Goal: Task Accomplishment & Management: Manage account settings

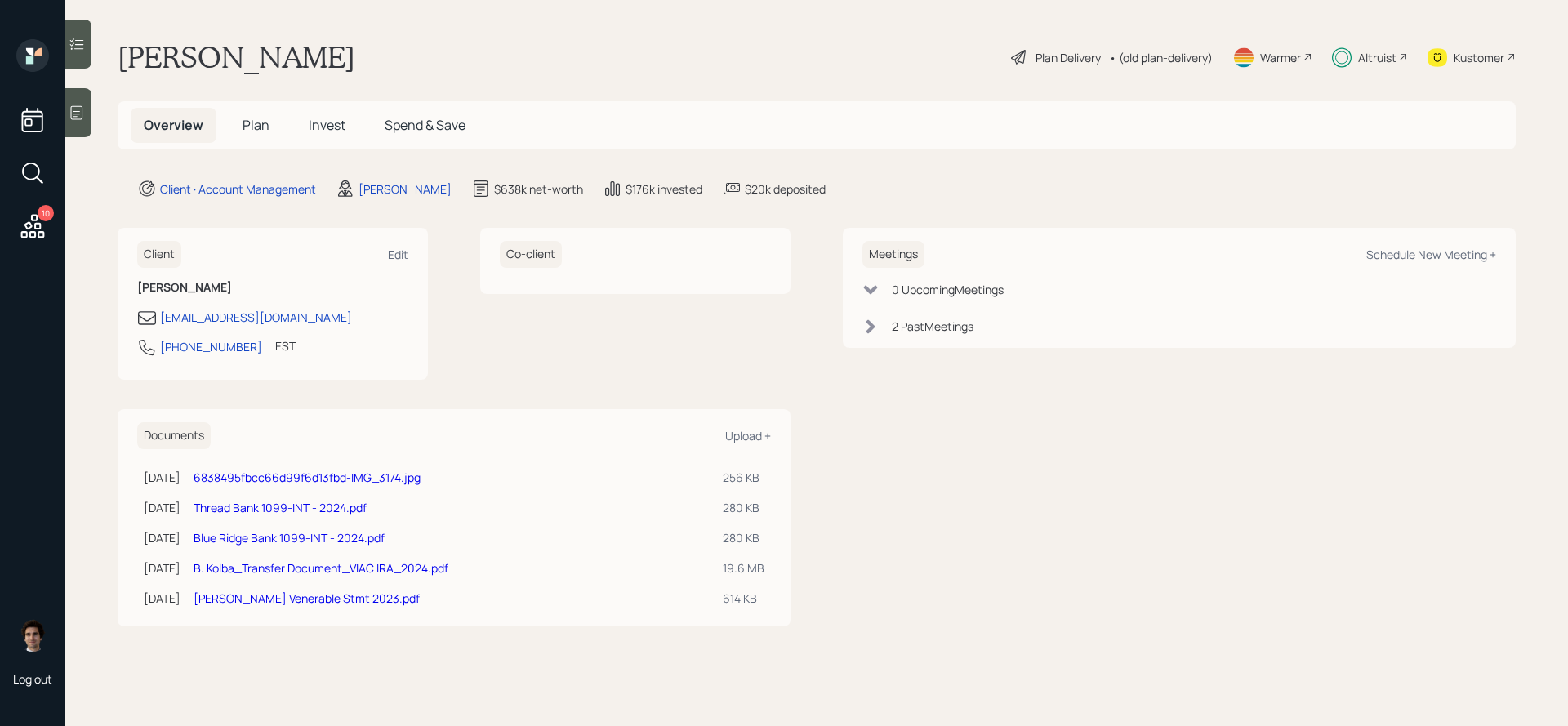
click at [265, 128] on span "Plan" at bounding box center [256, 125] width 27 height 18
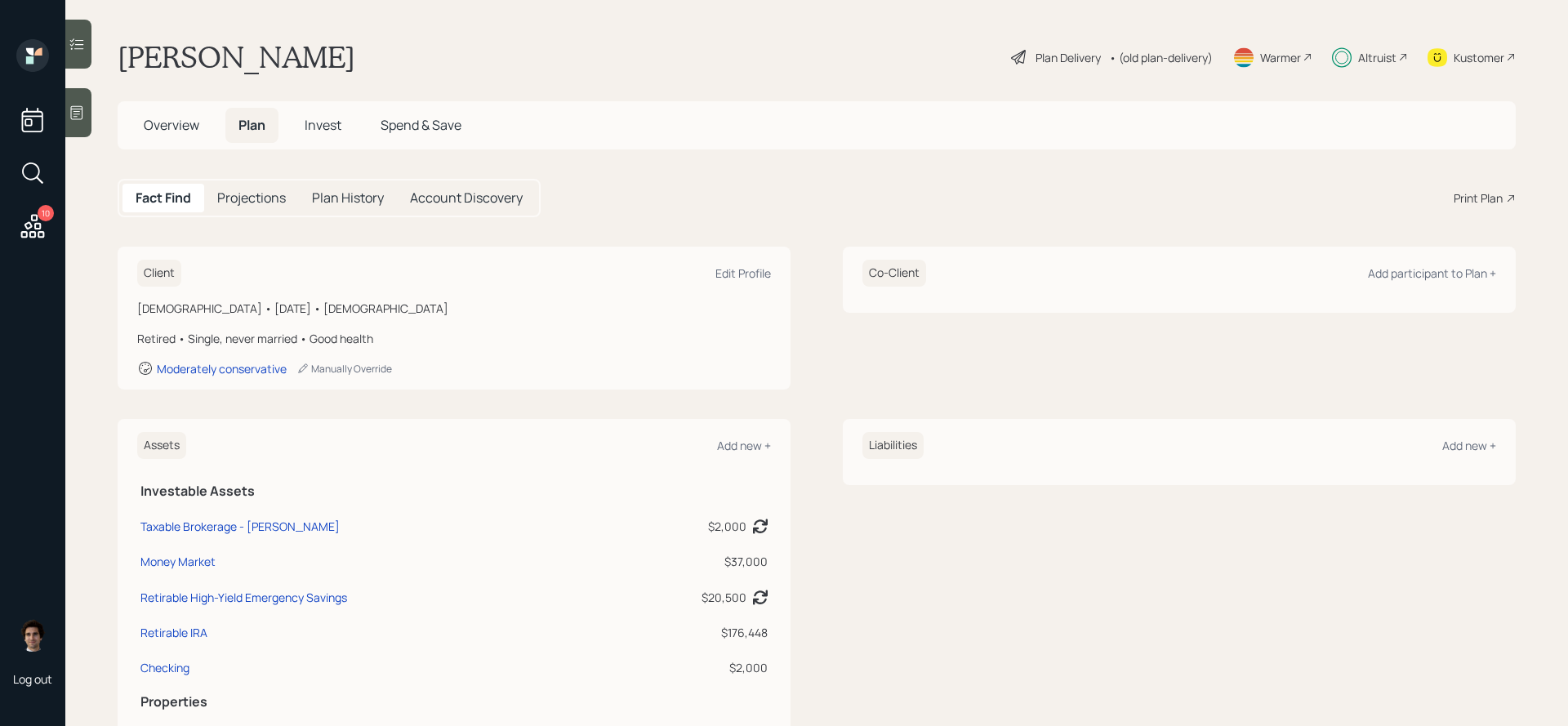
scroll to position [52, 0]
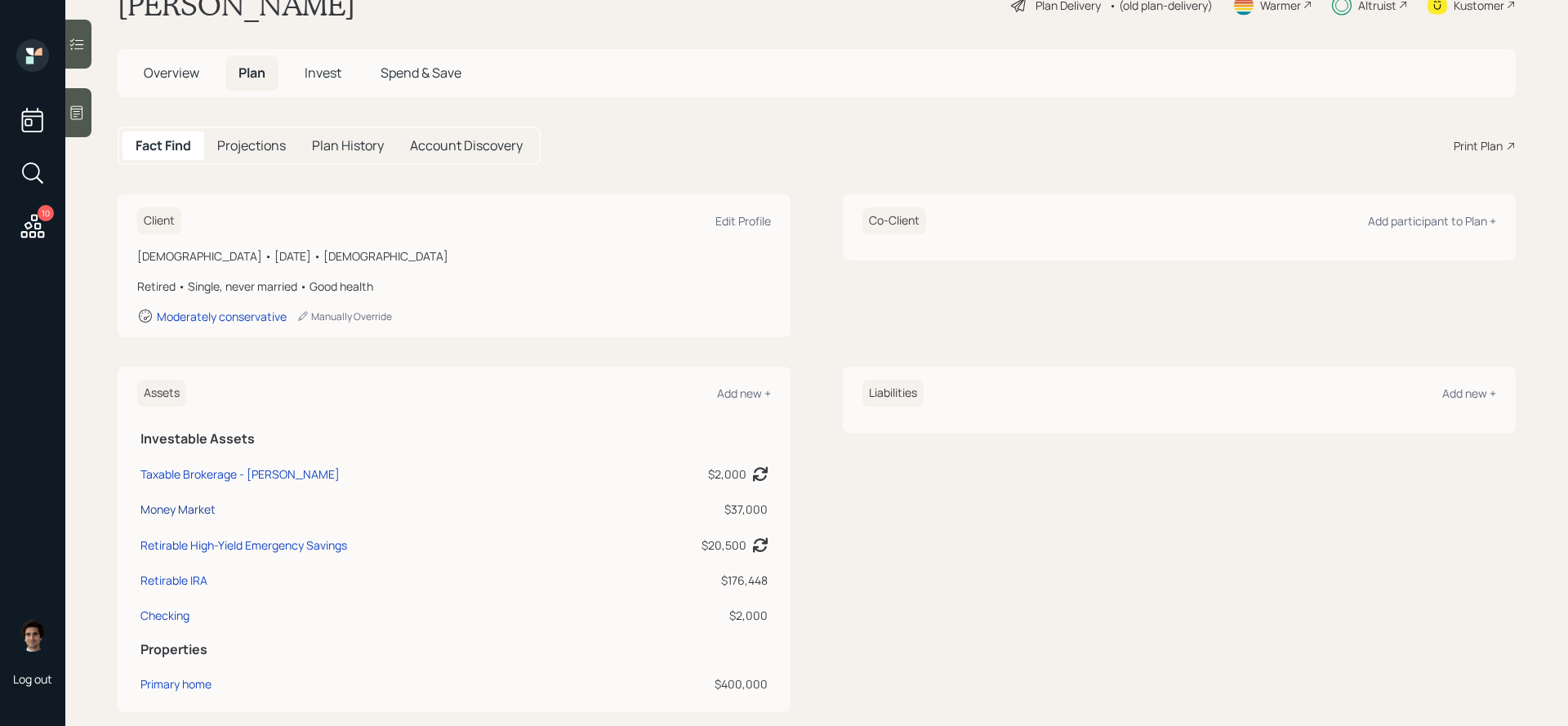
click at [163, 516] on div "Money Market" at bounding box center [177, 508] width 75 height 17
select select "cash"
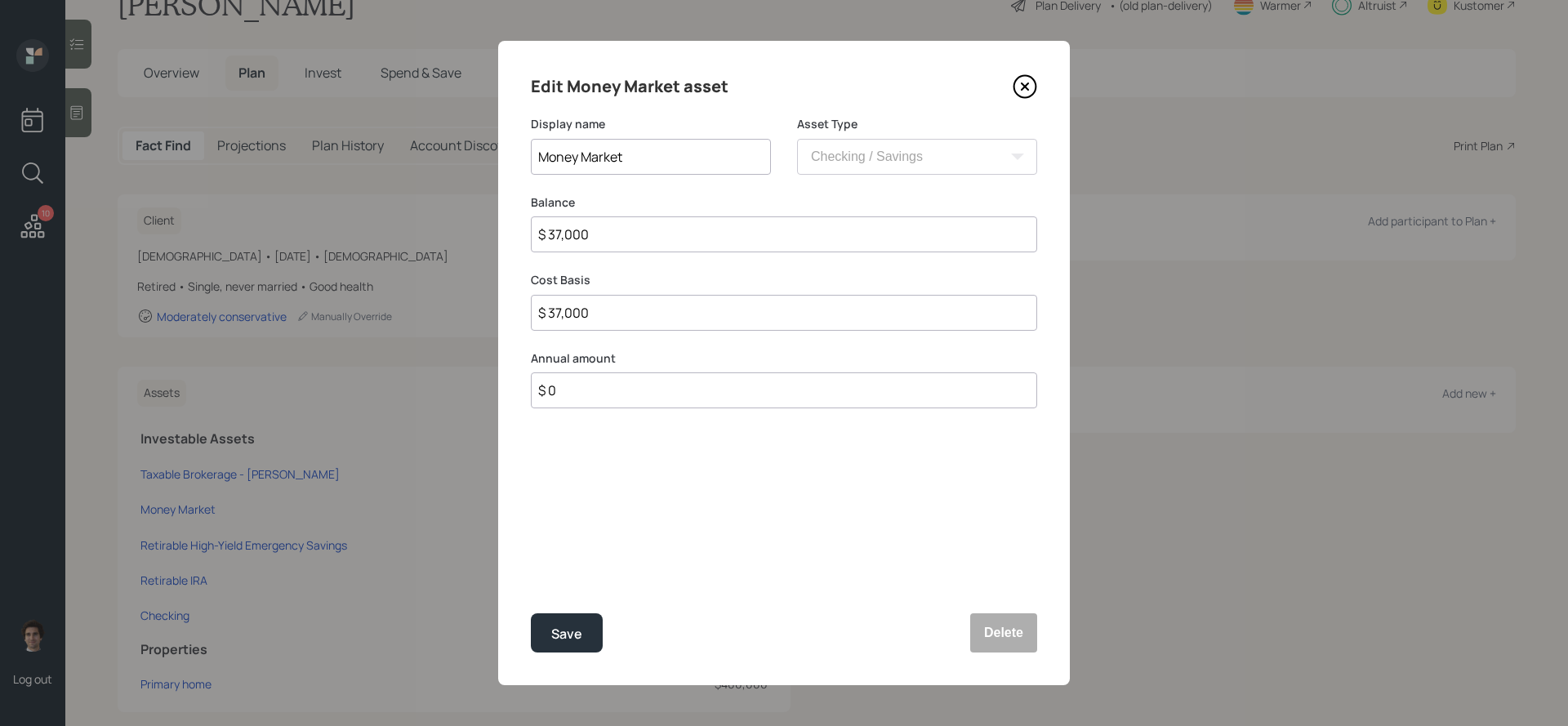
click at [663, 254] on div "Balance $ 37,000" at bounding box center [784, 233] width 507 height 79
drag, startPoint x: 665, startPoint y: 234, endPoint x: 471, endPoint y: 222, distance: 194.4
click at [471, 222] on div "Edit Money Market asset Display name Money Market Asset Type SEP [PERSON_NAME] …" at bounding box center [784, 363] width 1568 height 726
type input "$ 2"
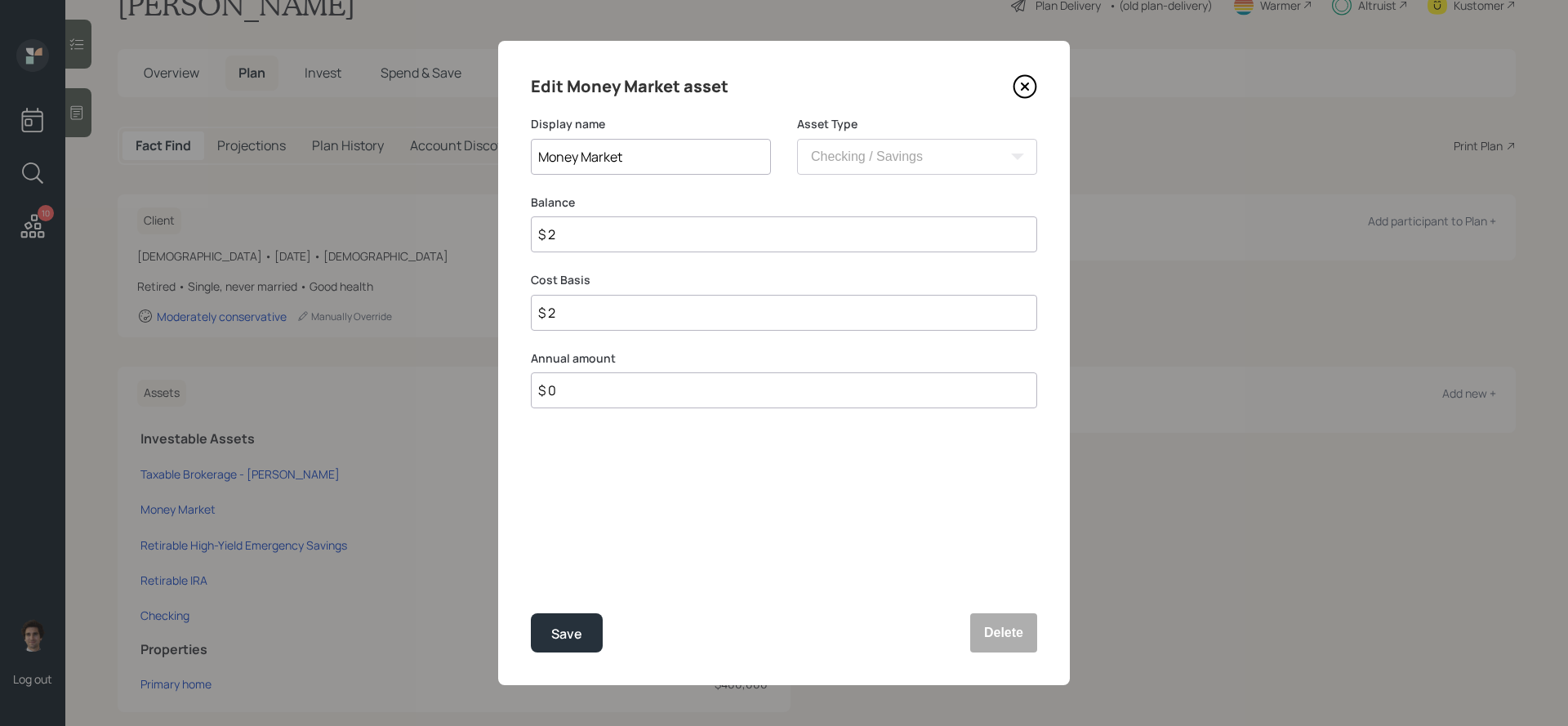
type input "$ 22"
type input "$ 220"
type input "$ 2,200"
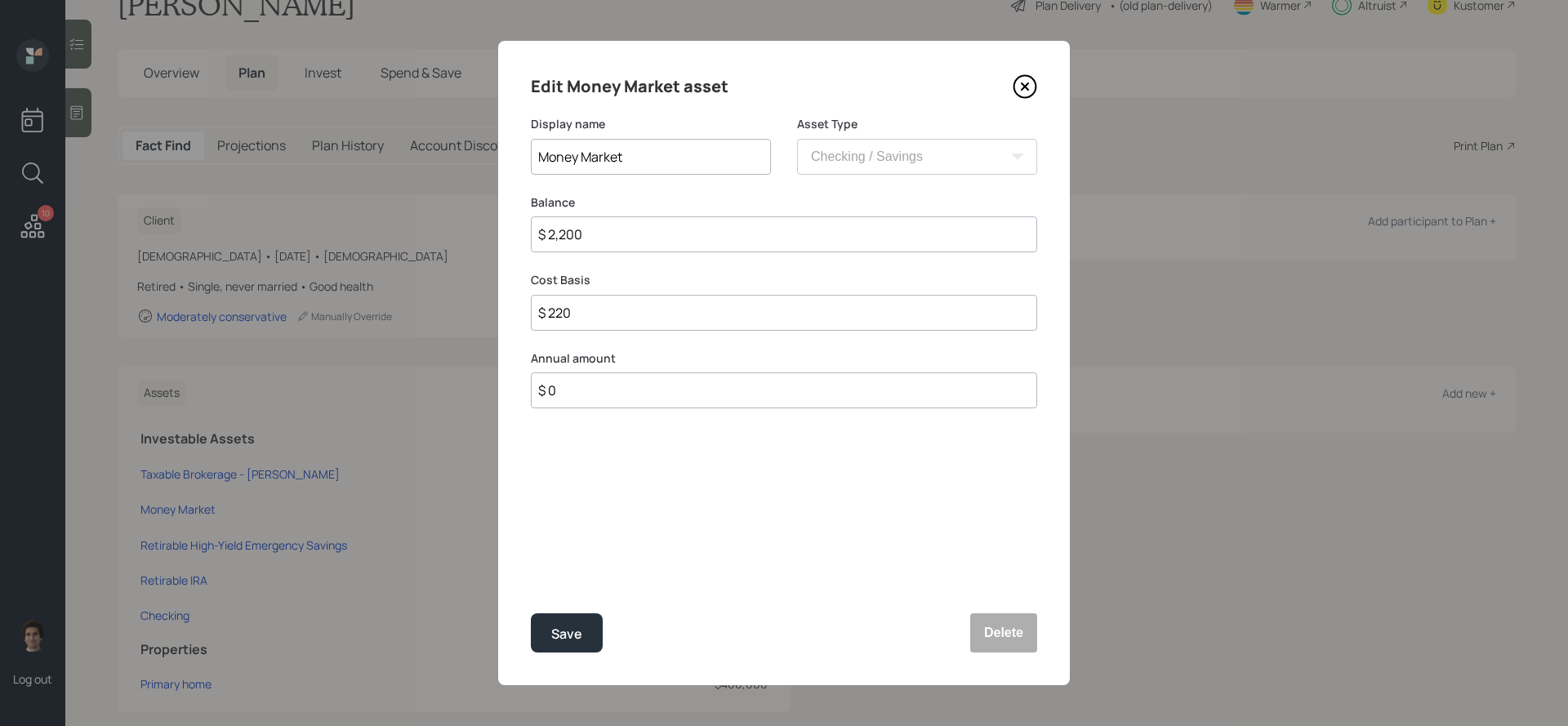
type input "$ 2,200"
type input "$ 22,000"
click at [531, 613] on button "Save" at bounding box center [567, 632] width 72 height 39
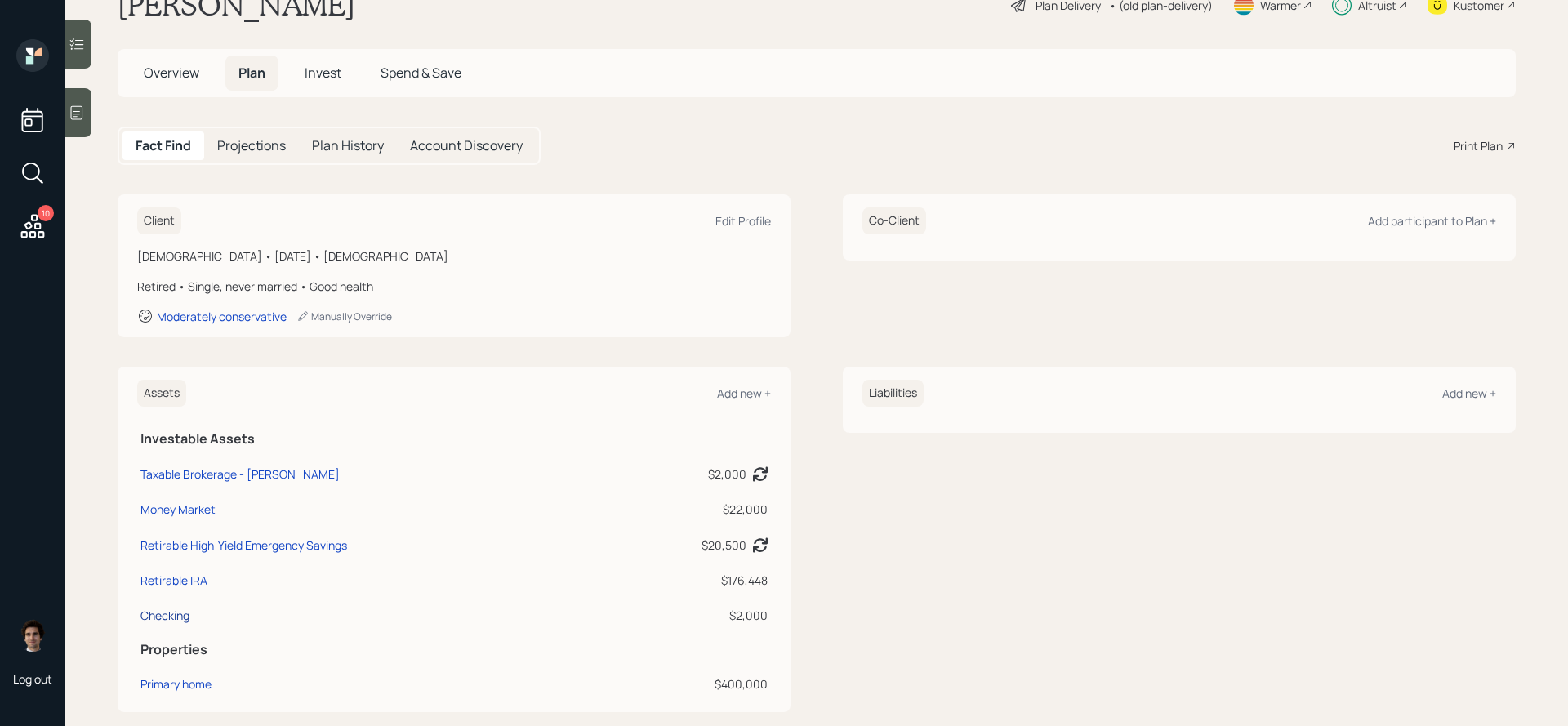
click at [157, 607] on div "Checking" at bounding box center [164, 615] width 49 height 17
select select "cash"
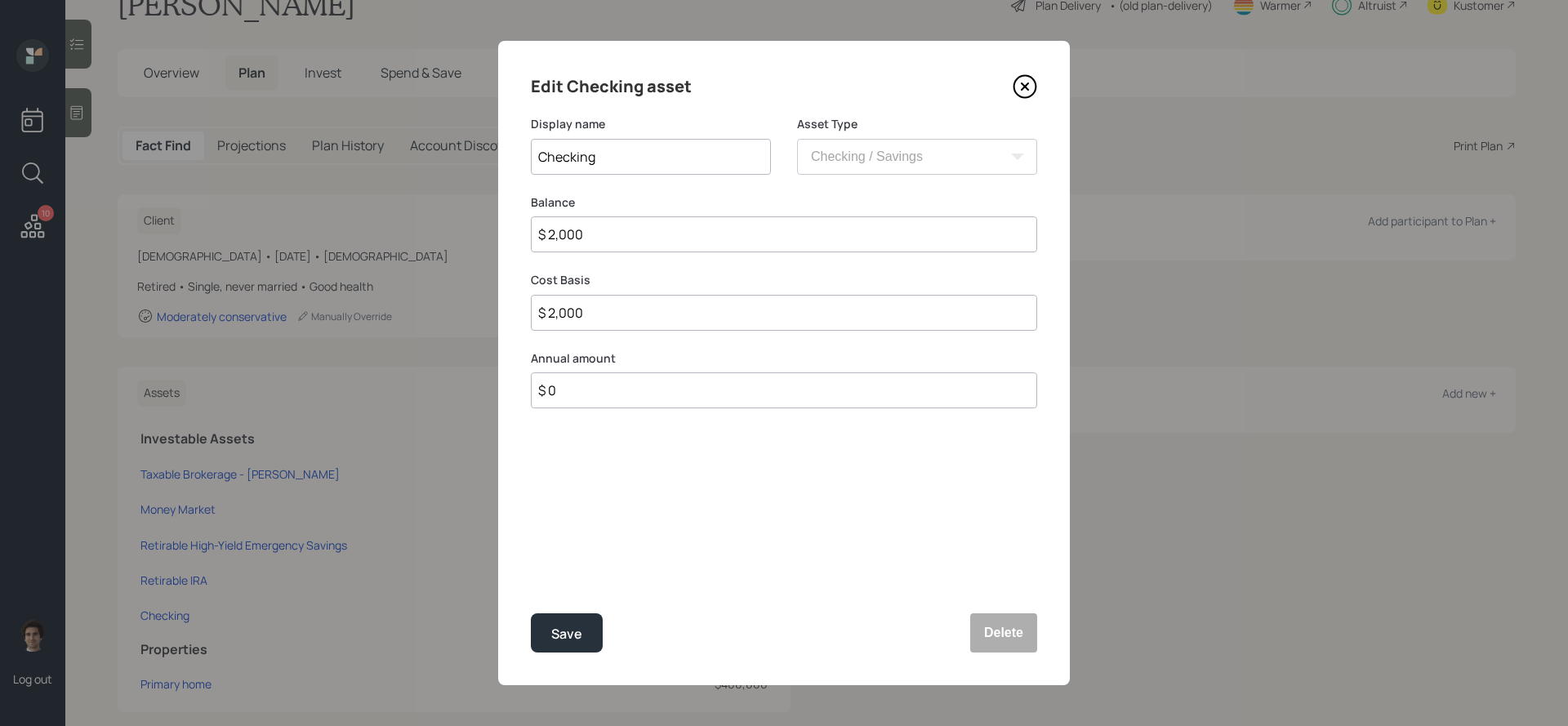
drag, startPoint x: 606, startPoint y: 243, endPoint x: 460, endPoint y: 228, distance: 146.8
click at [460, 228] on div "Edit Checking asset Display name Checking Asset Type SEP [PERSON_NAME] IRA 401(…" at bounding box center [784, 363] width 1568 height 726
type input "$ 4"
type input "$ 41"
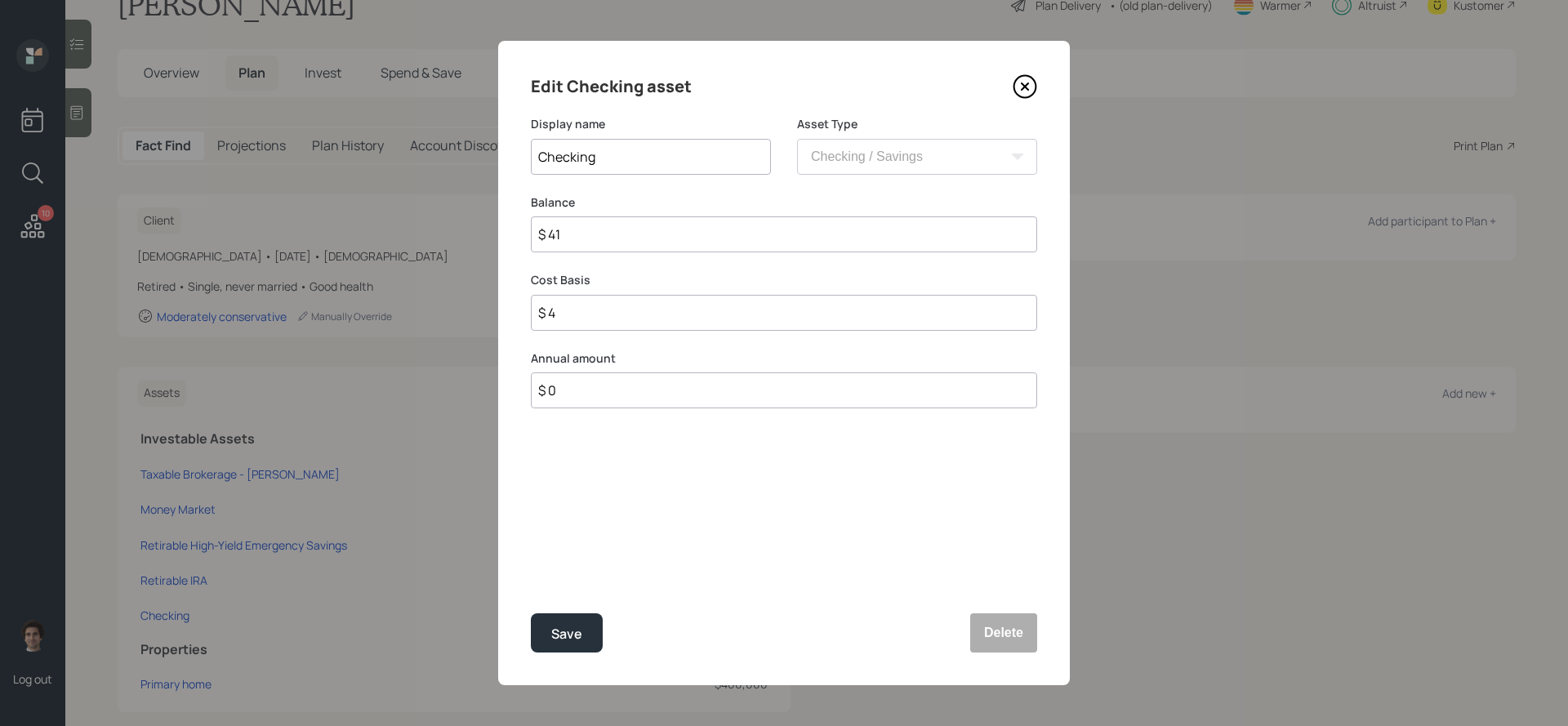
type input "$ 41"
type input "$ 410"
type input "$ 4,100"
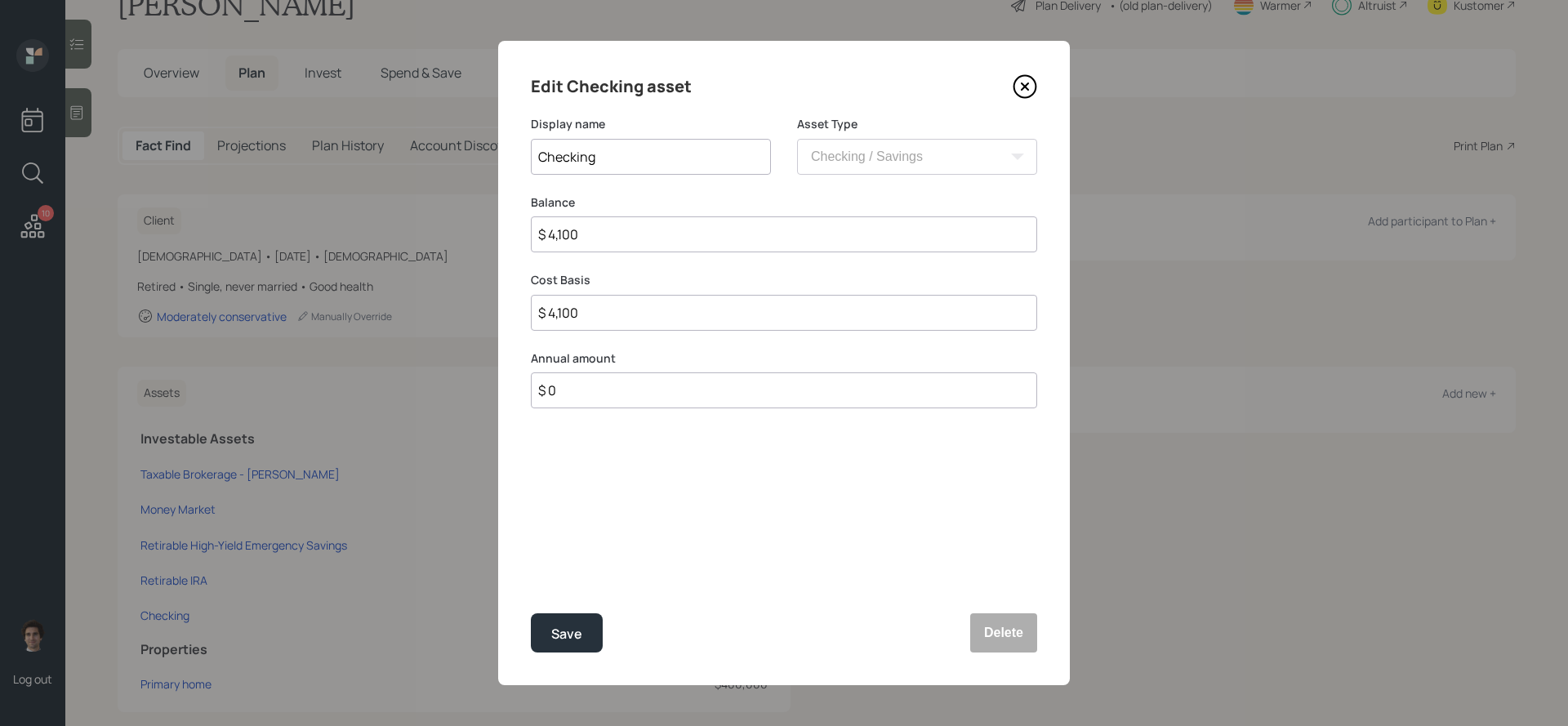
type input "$ 41,000"
click at [531, 613] on button "Save" at bounding box center [567, 632] width 72 height 39
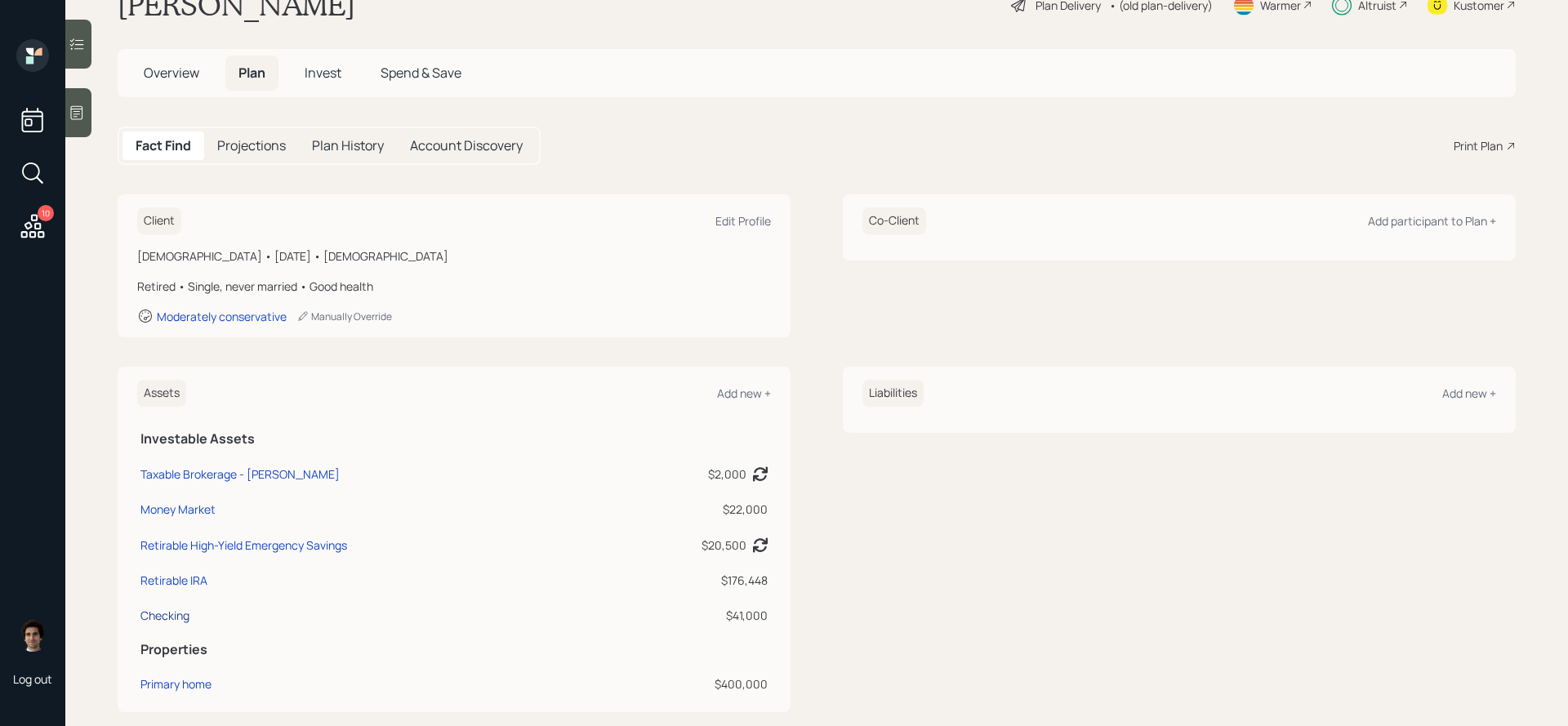
click at [176, 613] on div "Checking" at bounding box center [164, 615] width 49 height 17
select select "cash"
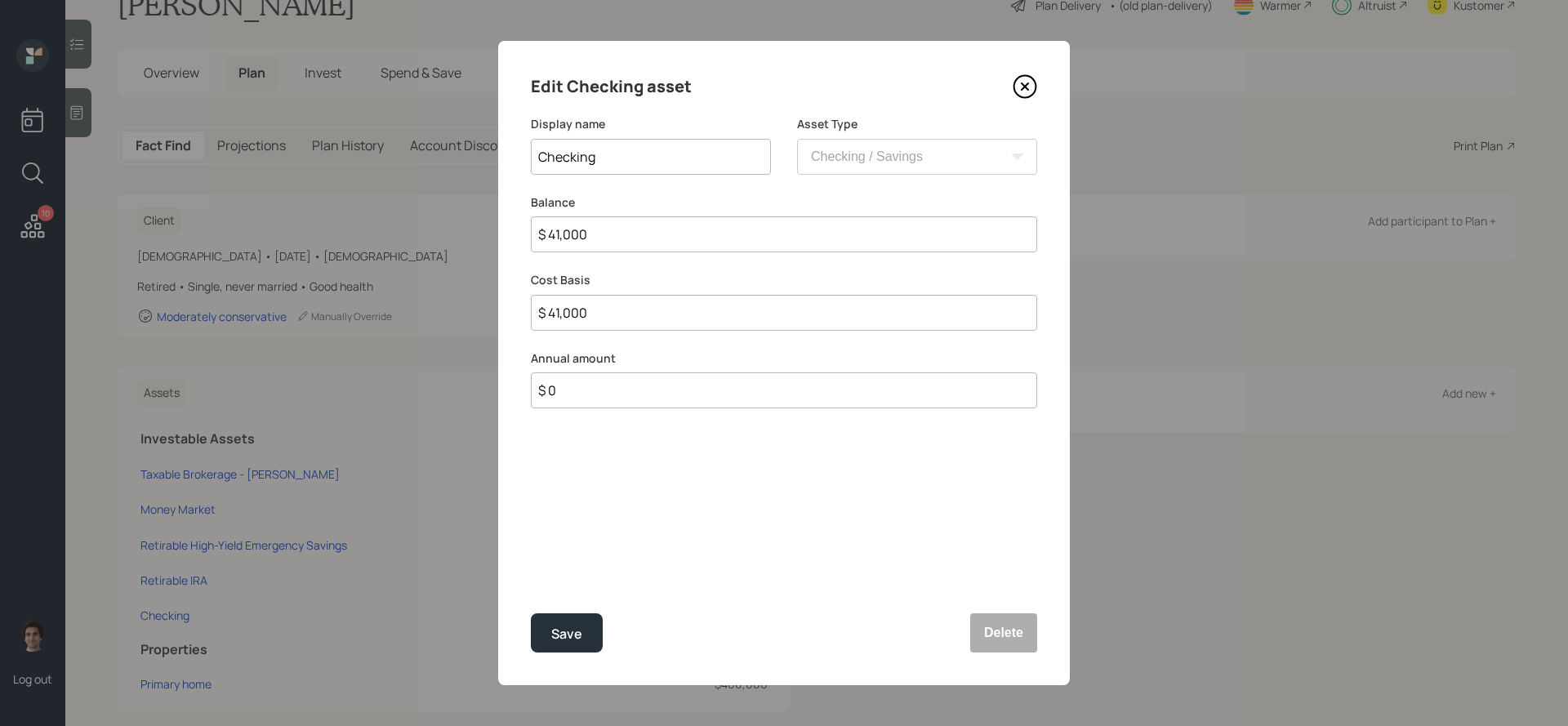
drag, startPoint x: 595, startPoint y: 241, endPoint x: 503, endPoint y: 240, distance: 92.0
click at [503, 240] on div "Edit Checking asset Display name Checking Asset Type SEP [PERSON_NAME] IRA 401(…" at bounding box center [783, 362] width 572 height 644
type input "$ 4"
type input "$ 41"
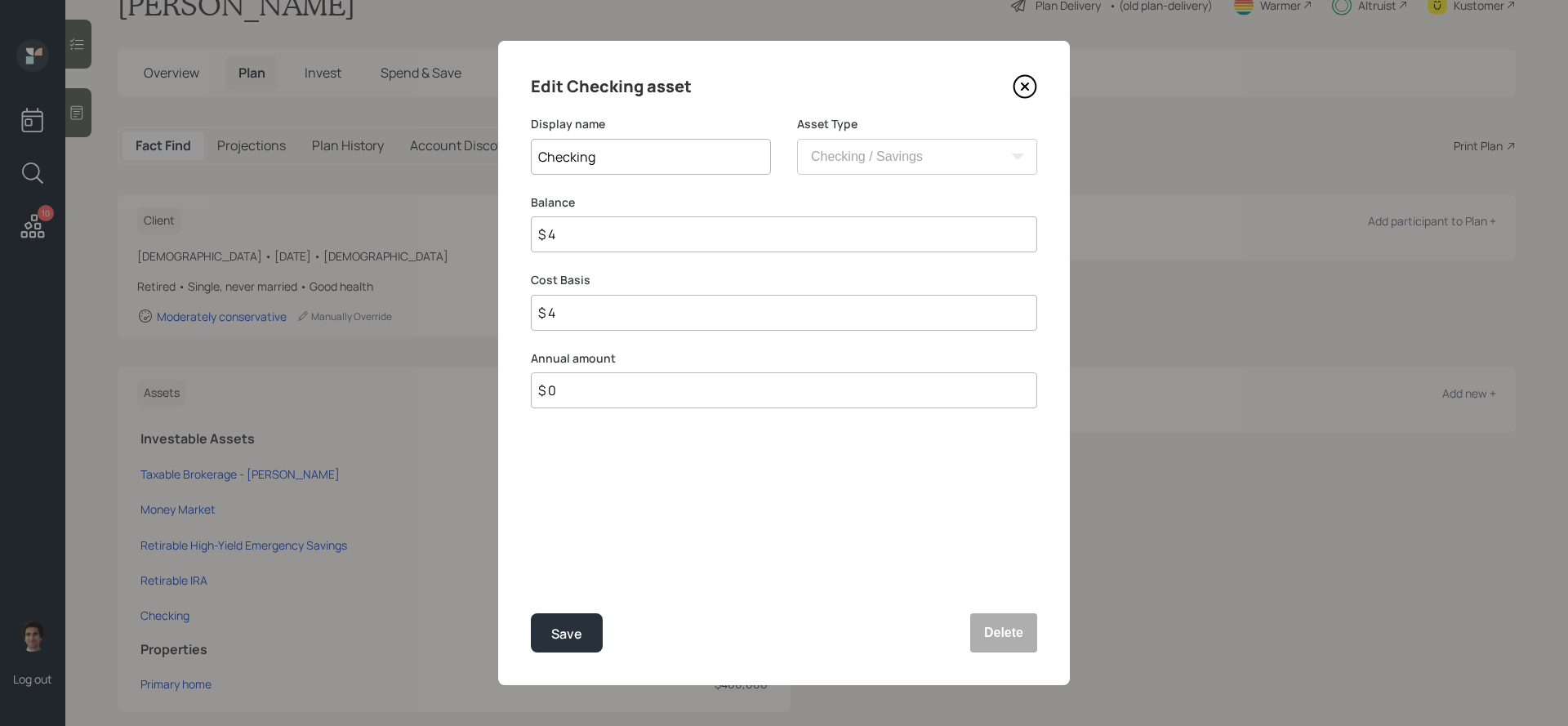
type input "$ 41"
type input "$ 410"
type input "$ 4,100"
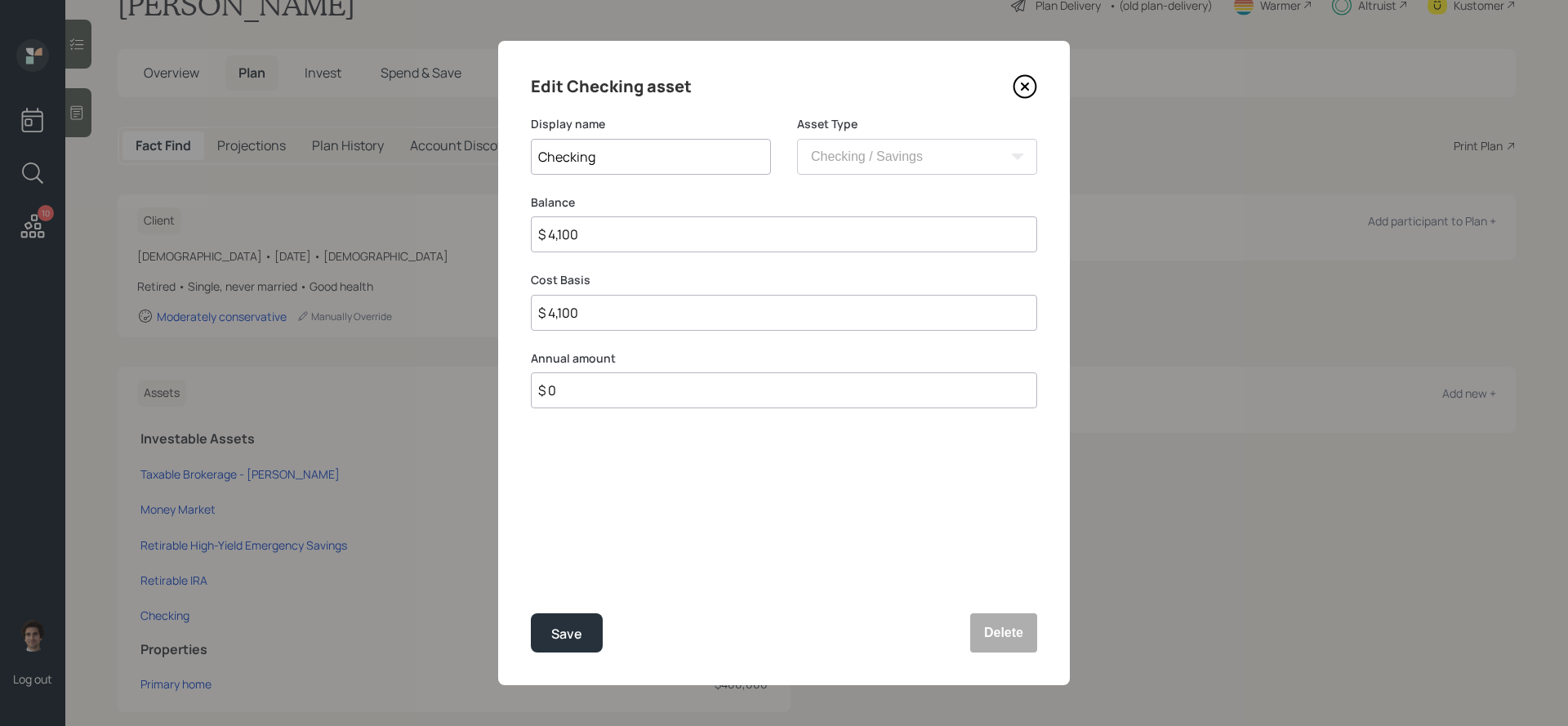
type input "$ 4,100"
click at [531, 613] on button "Save" at bounding box center [567, 632] width 72 height 39
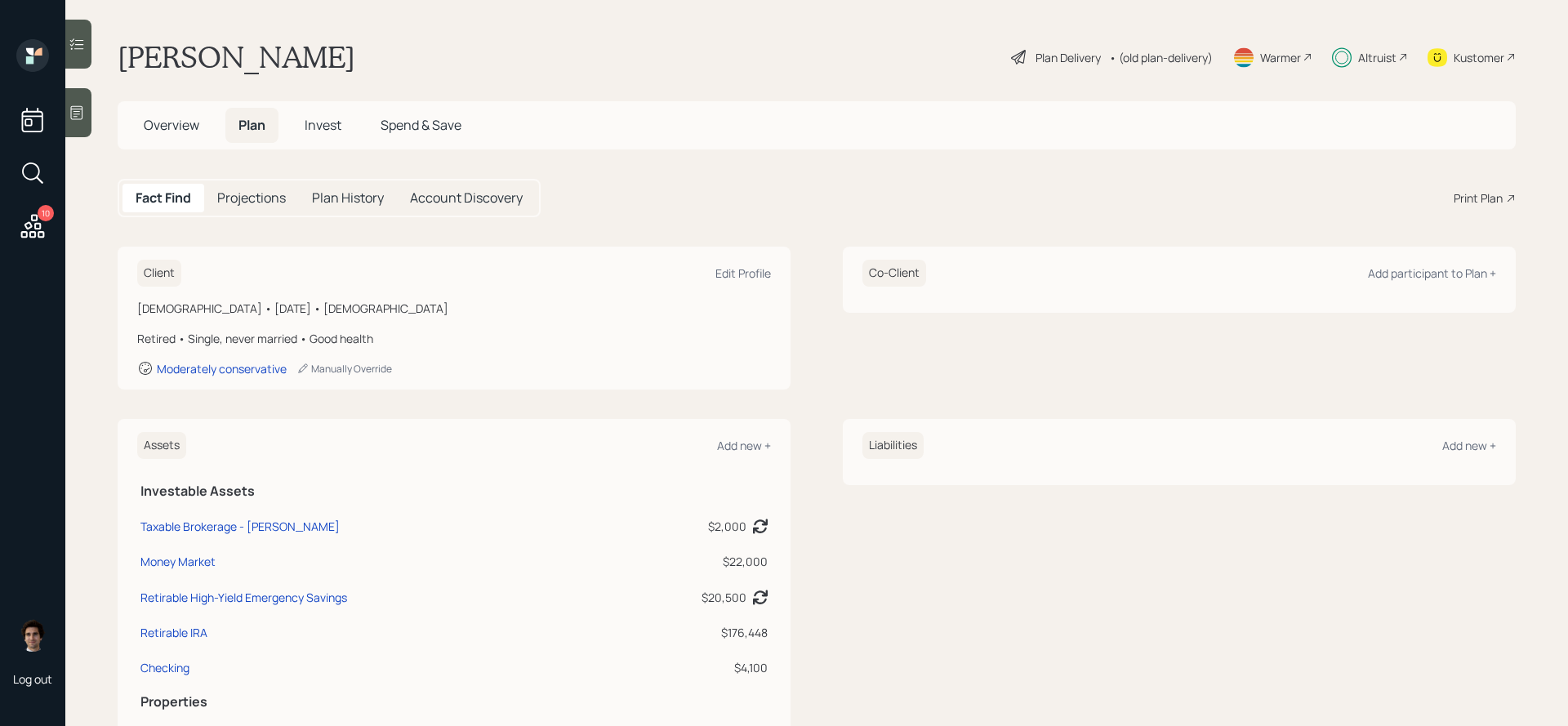
click at [1065, 45] on div "Plan Delivery • (old plan-delivery)" at bounding box center [1111, 57] width 205 height 36
click at [1065, 51] on div "Plan Delivery" at bounding box center [1068, 57] width 65 height 17
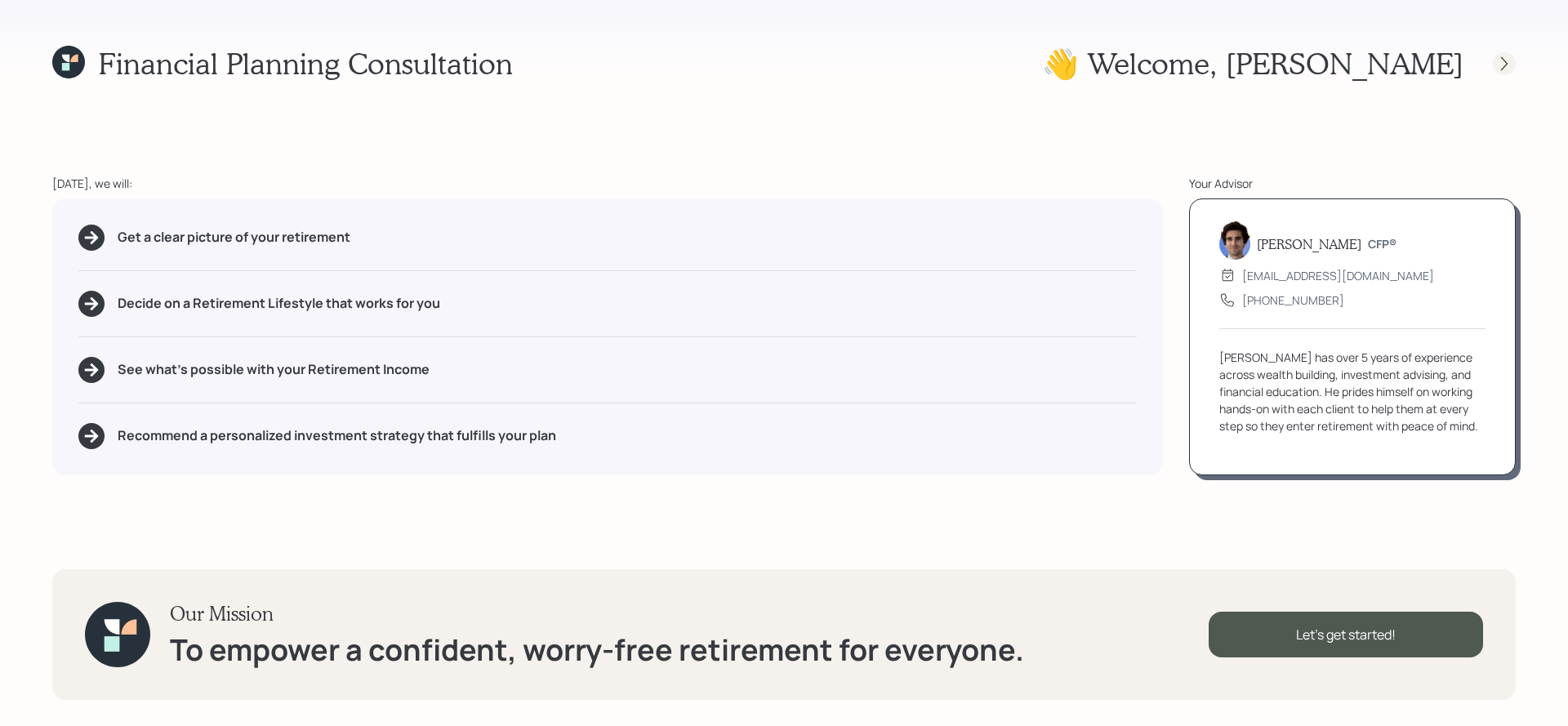
click at [1510, 67] on icon at bounding box center [1504, 63] width 16 height 16
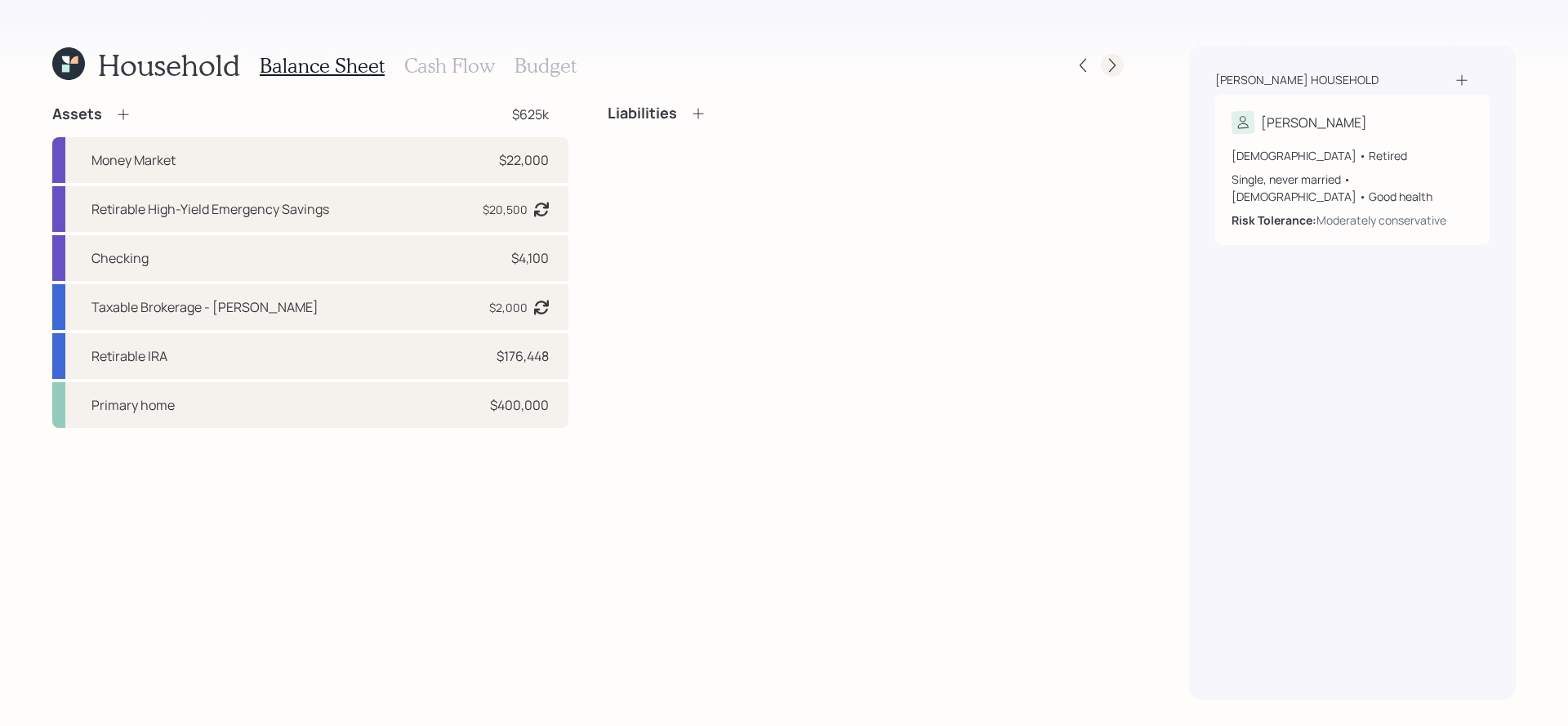
click at [1113, 64] on icon at bounding box center [1112, 65] width 16 height 16
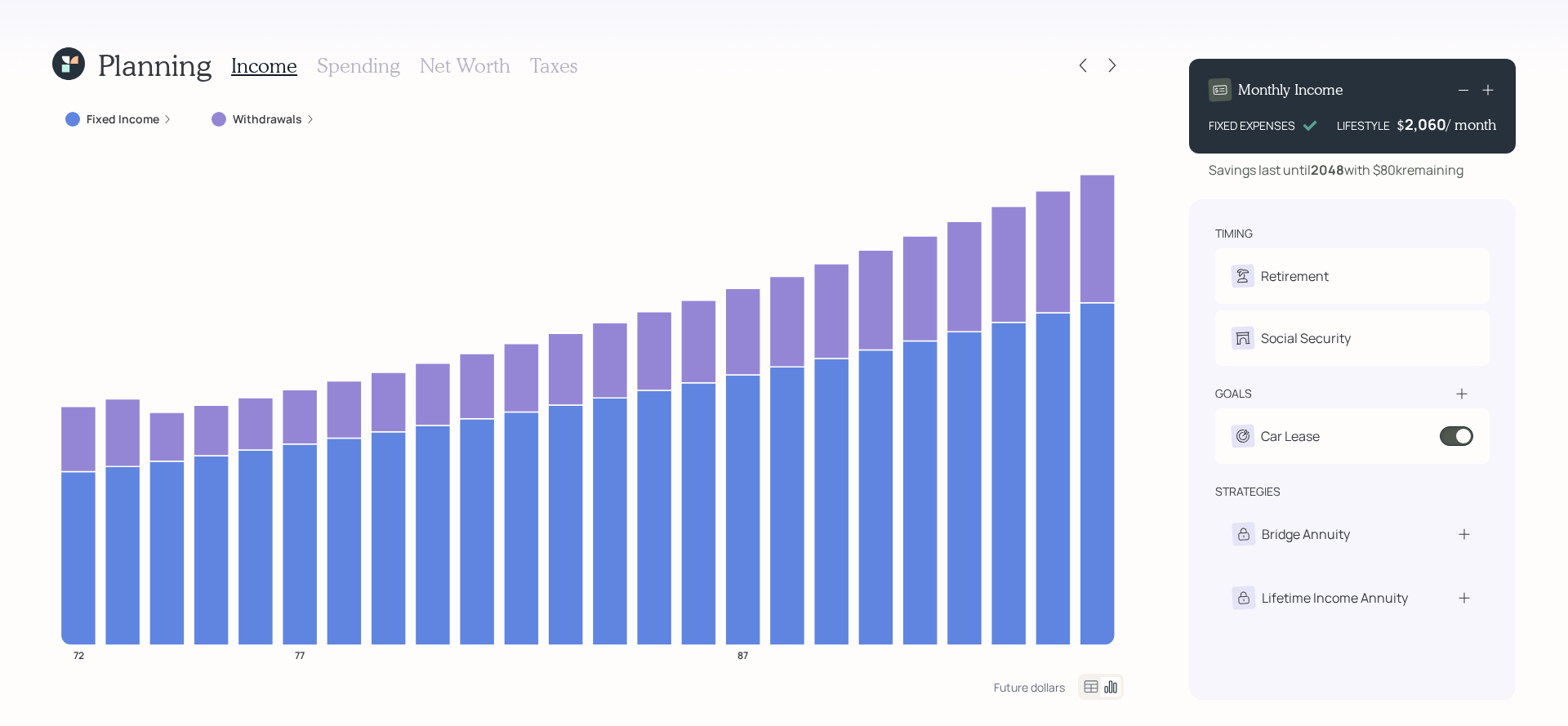
click at [251, 116] on label "Withdrawals" at bounding box center [267, 119] width 70 height 16
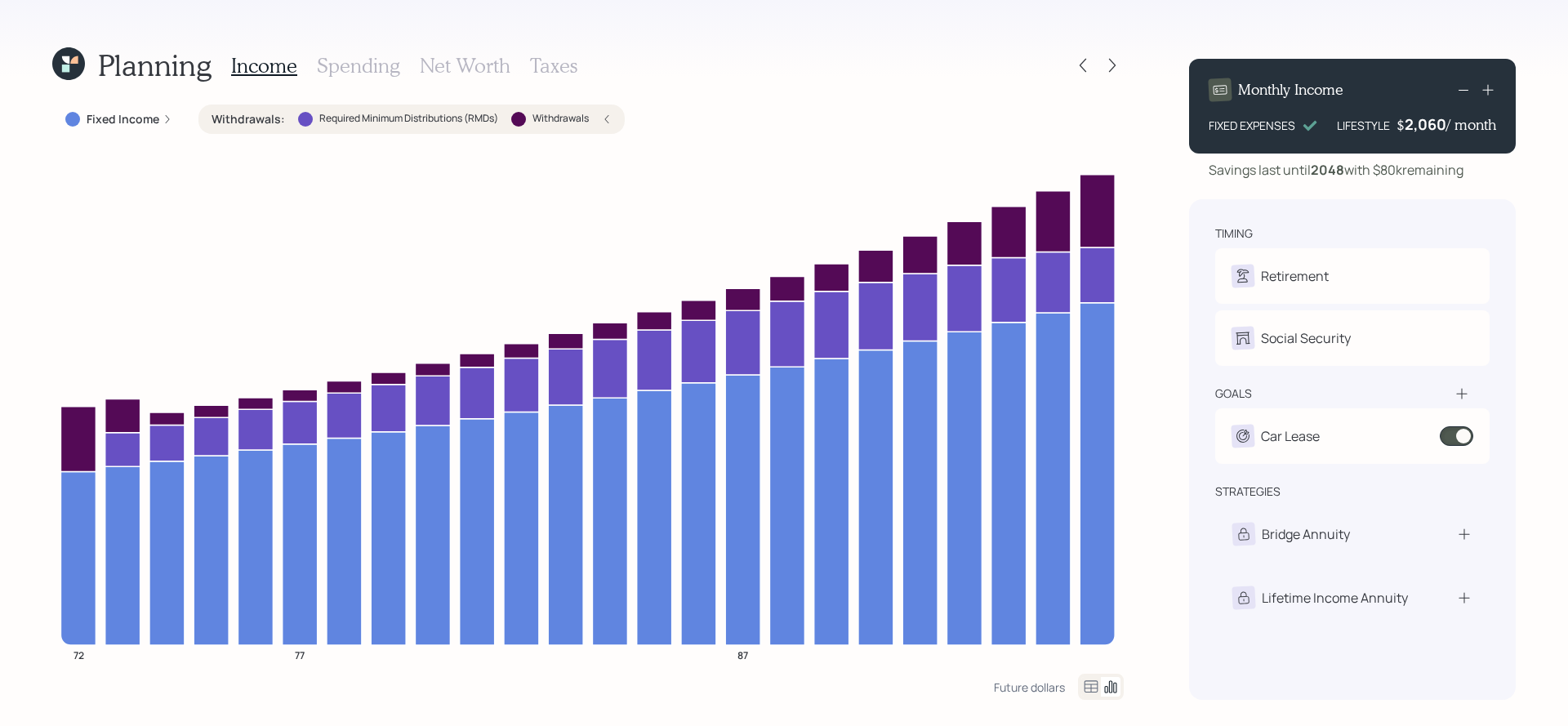
click at [251, 116] on label "Withdrawals :" at bounding box center [247, 119] width 73 height 16
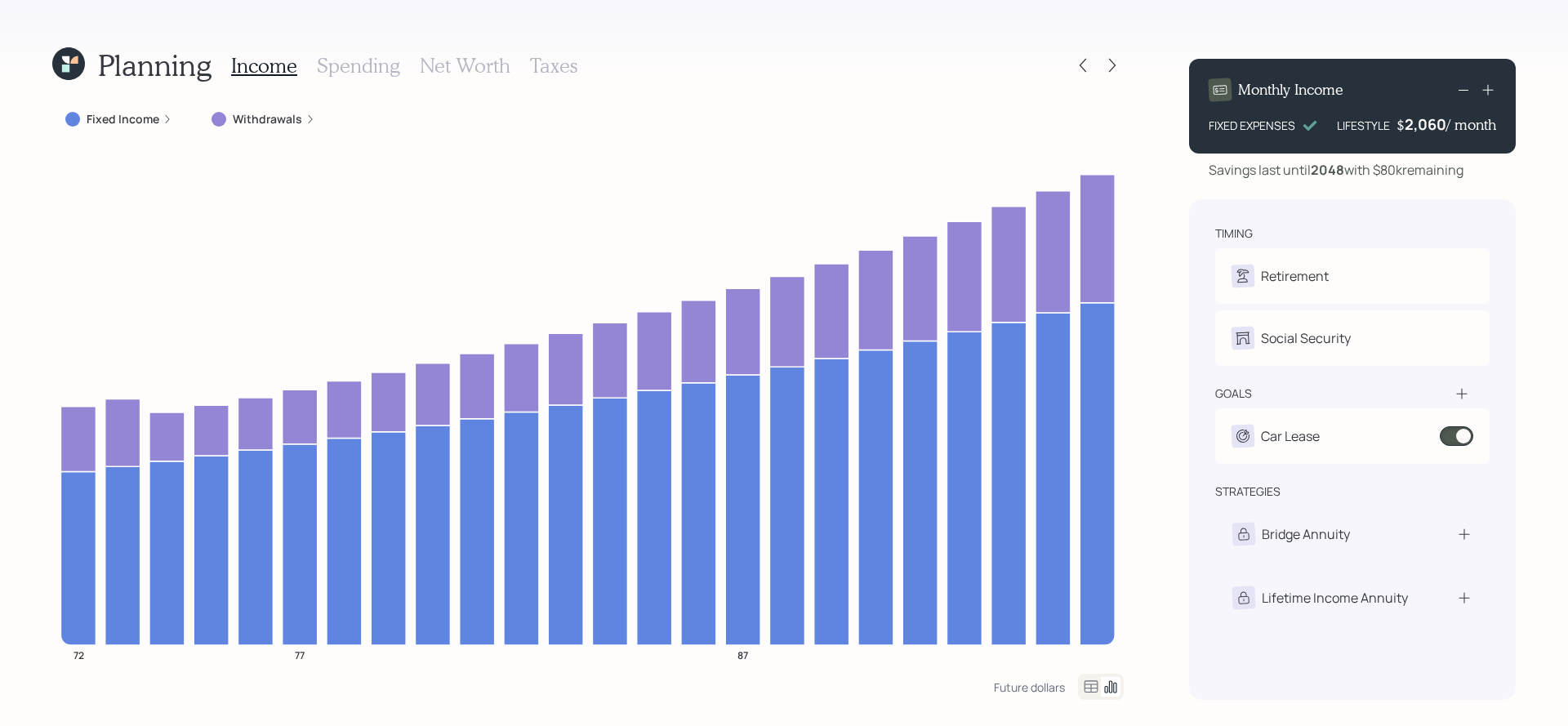
click at [259, 115] on label "Withdrawals" at bounding box center [267, 119] width 70 height 16
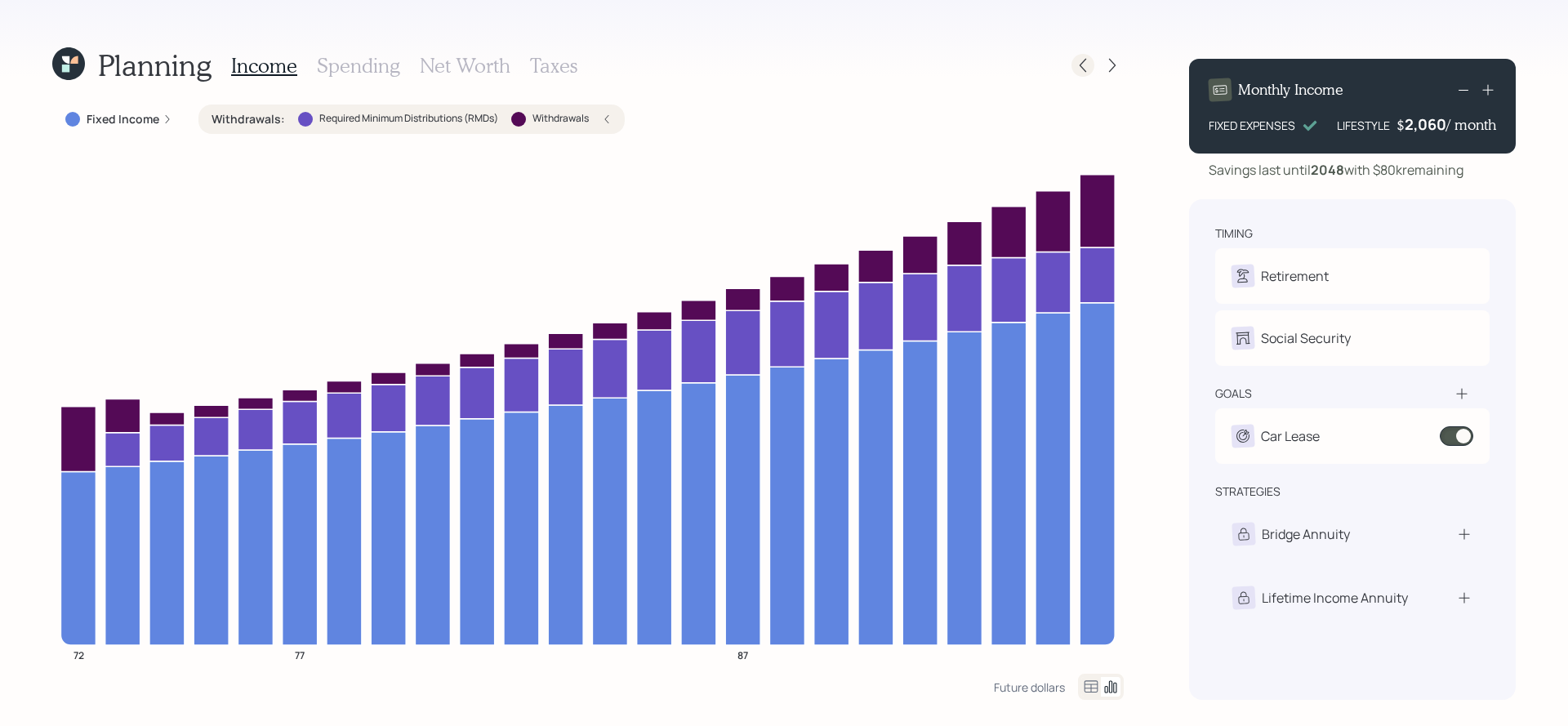
click at [1080, 59] on icon at bounding box center [1083, 65] width 16 height 16
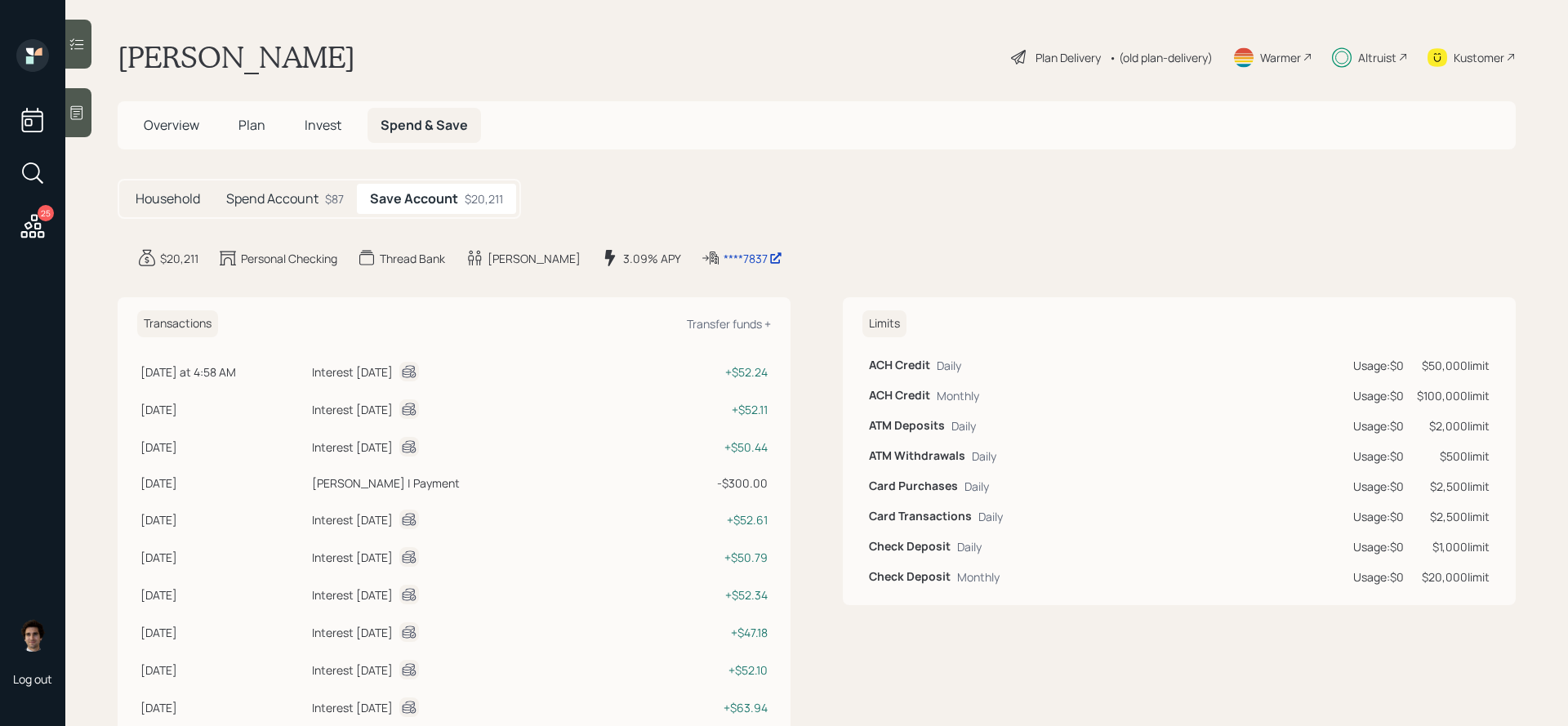
scroll to position [195, 0]
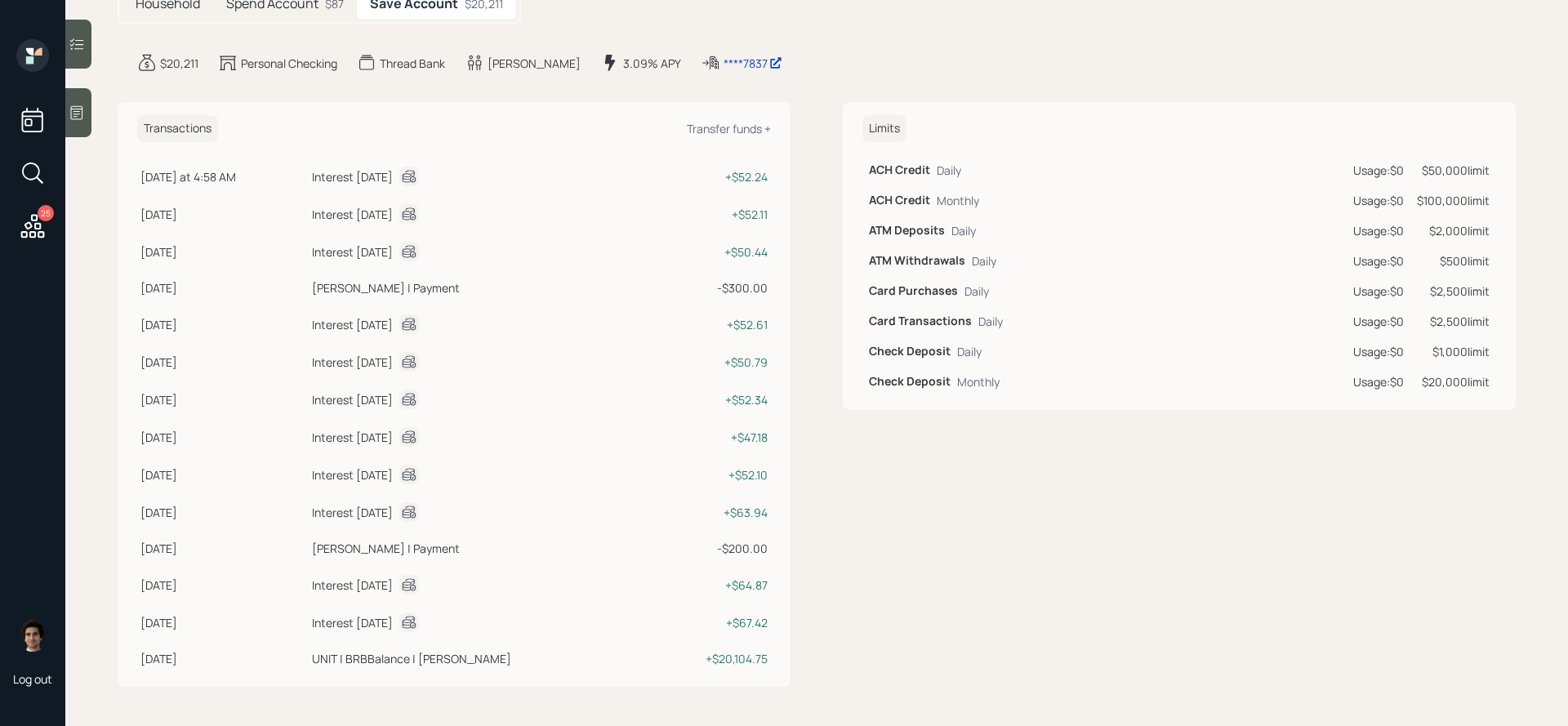
click at [36, 237] on icon at bounding box center [33, 226] width 30 height 30
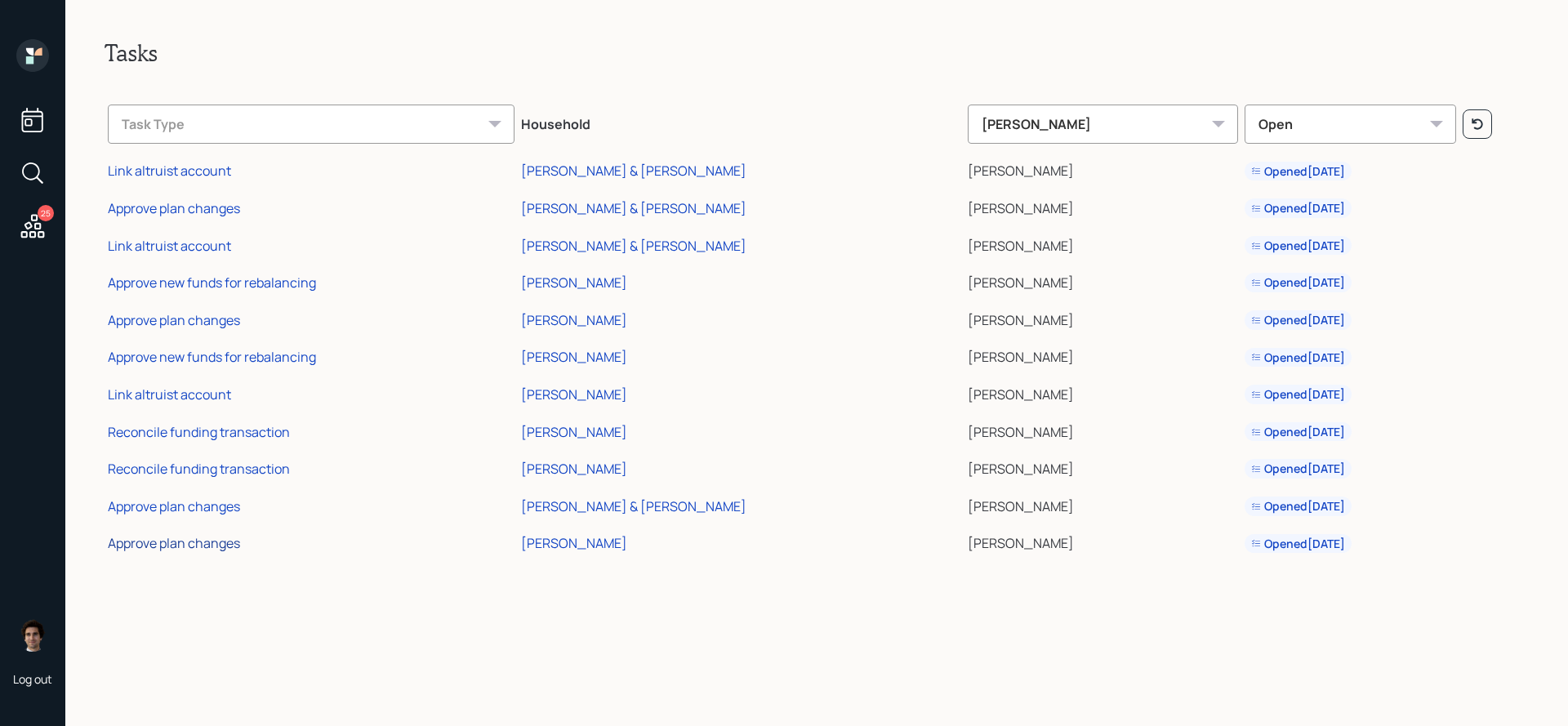
click at [191, 547] on div "Approve plan changes" at bounding box center [173, 543] width 132 height 18
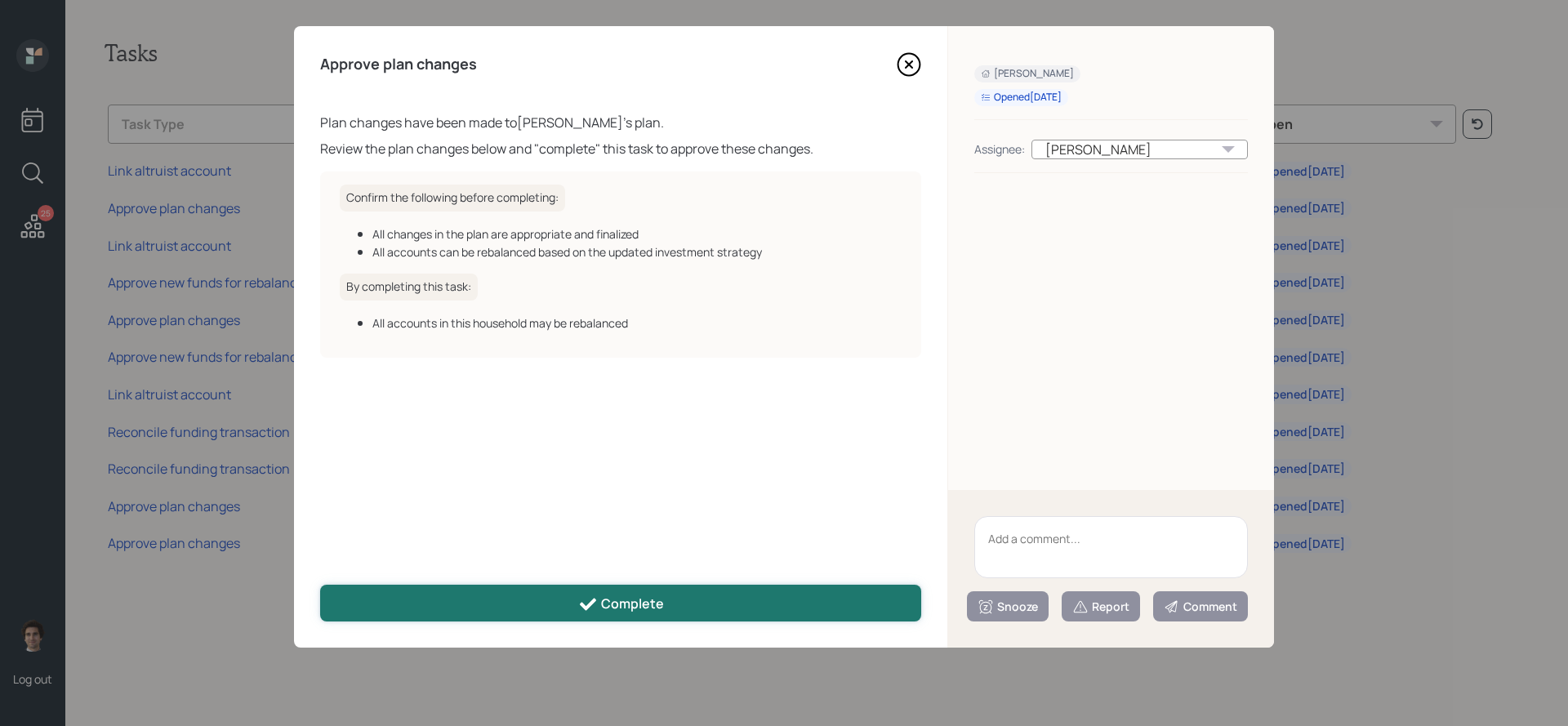
click at [574, 584] on button "Complete" at bounding box center [620, 602] width 601 height 37
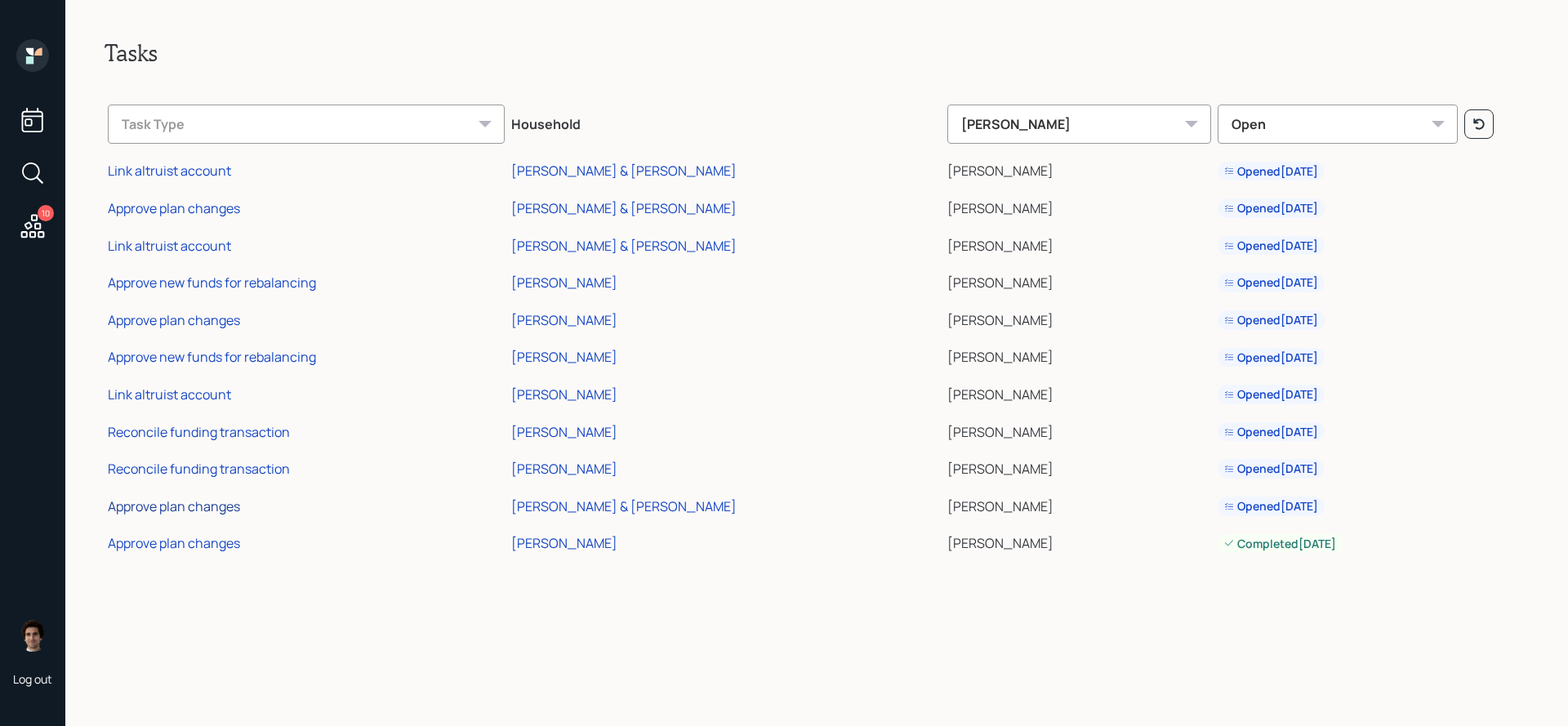
click at [201, 509] on div "Approve plan changes" at bounding box center [173, 507] width 132 height 18
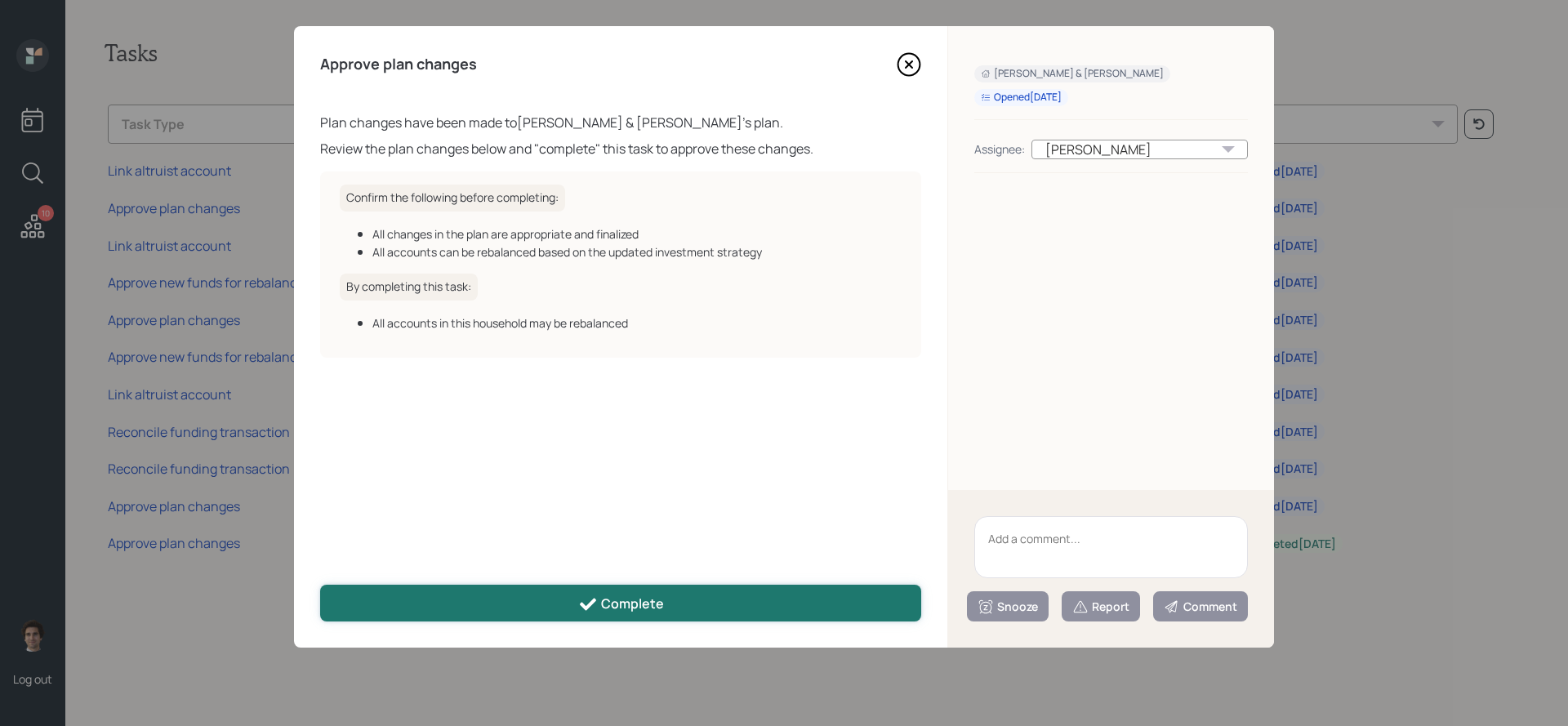
click at [518, 599] on button "Complete" at bounding box center [620, 602] width 601 height 37
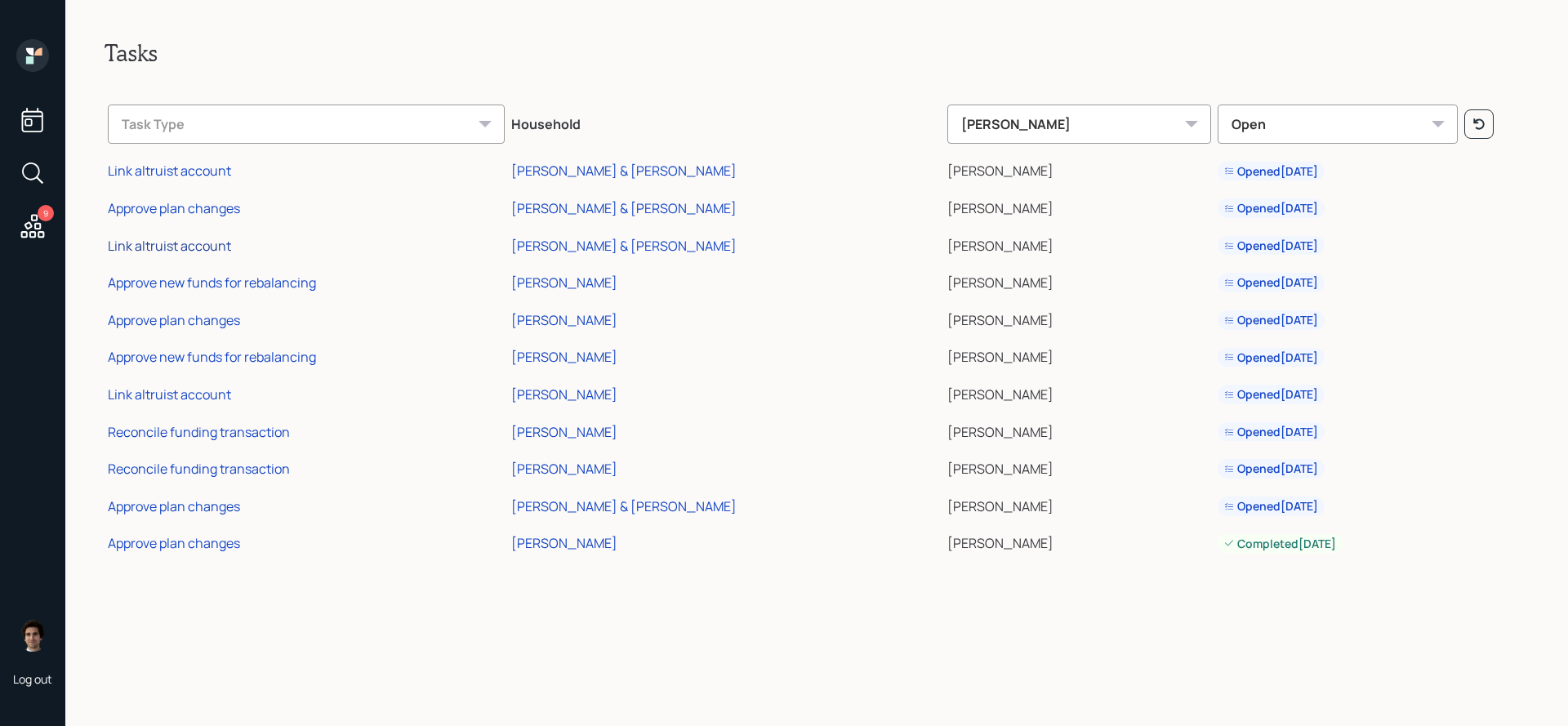
click at [206, 246] on div "Link altruist account" at bounding box center [169, 246] width 124 height 18
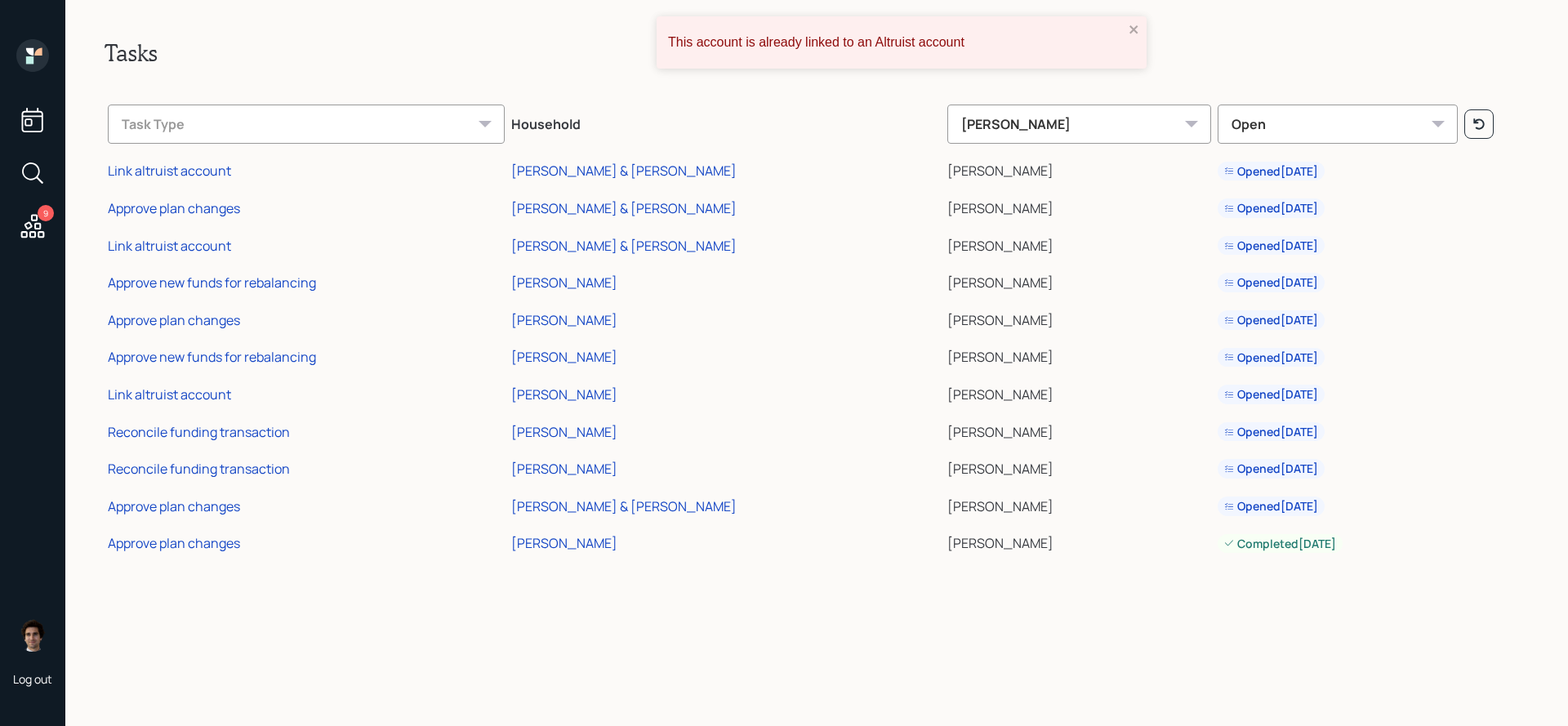
click at [1143, 33] on div "This account is already linked to an Altruist account" at bounding box center [901, 42] width 490 height 52
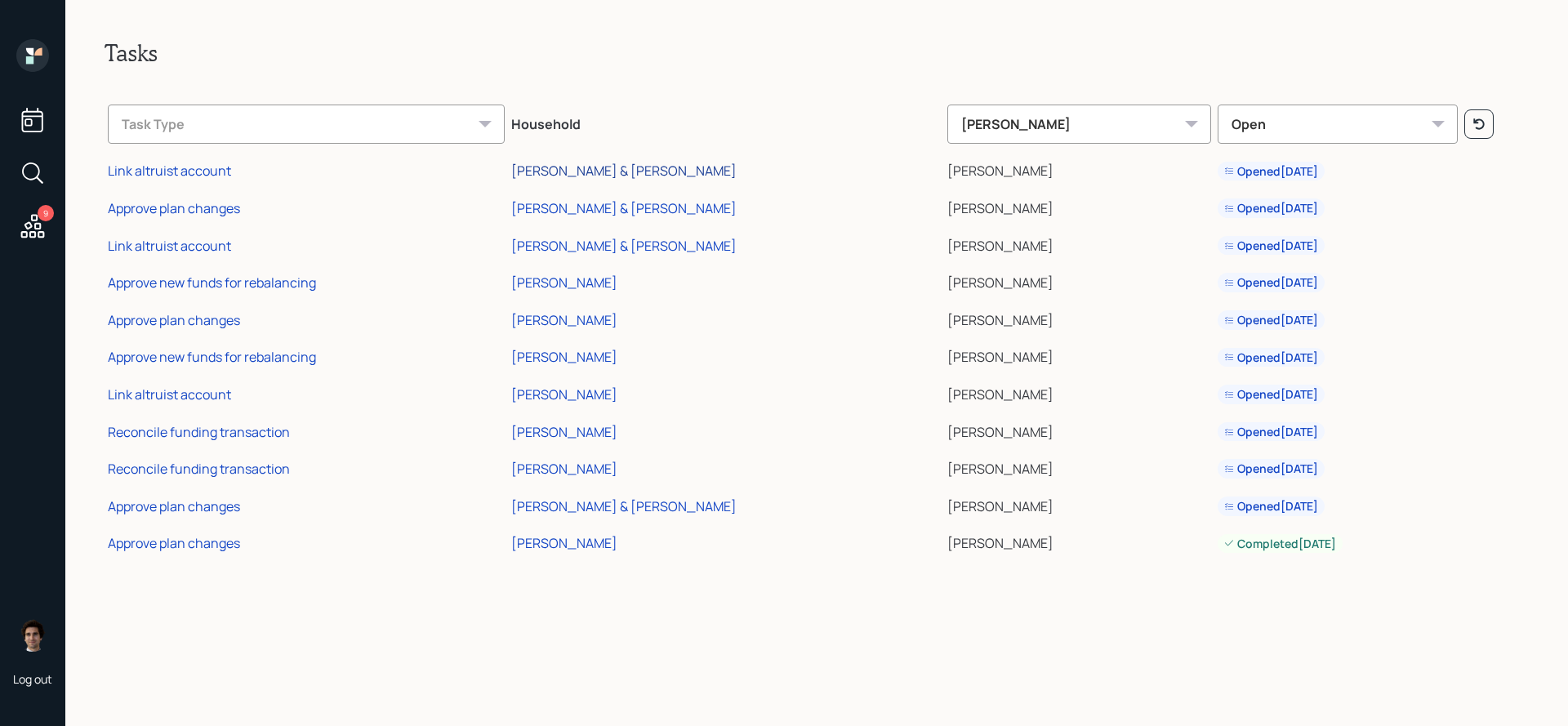
click at [565, 174] on div "Tim & Cecelia Campbell" at bounding box center [624, 171] width 226 height 18
